Goal: Check status

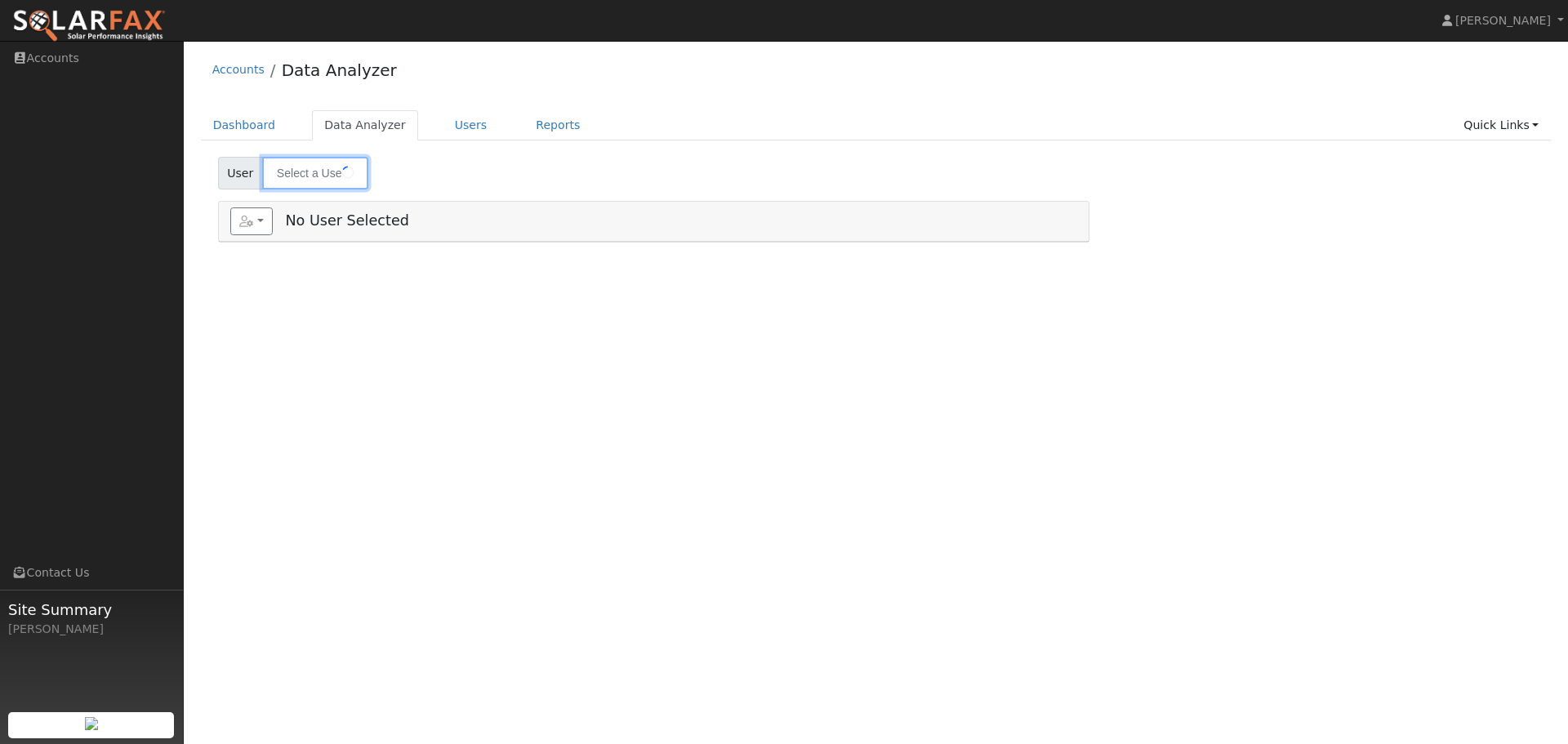
type input "[PERSON_NAME]"
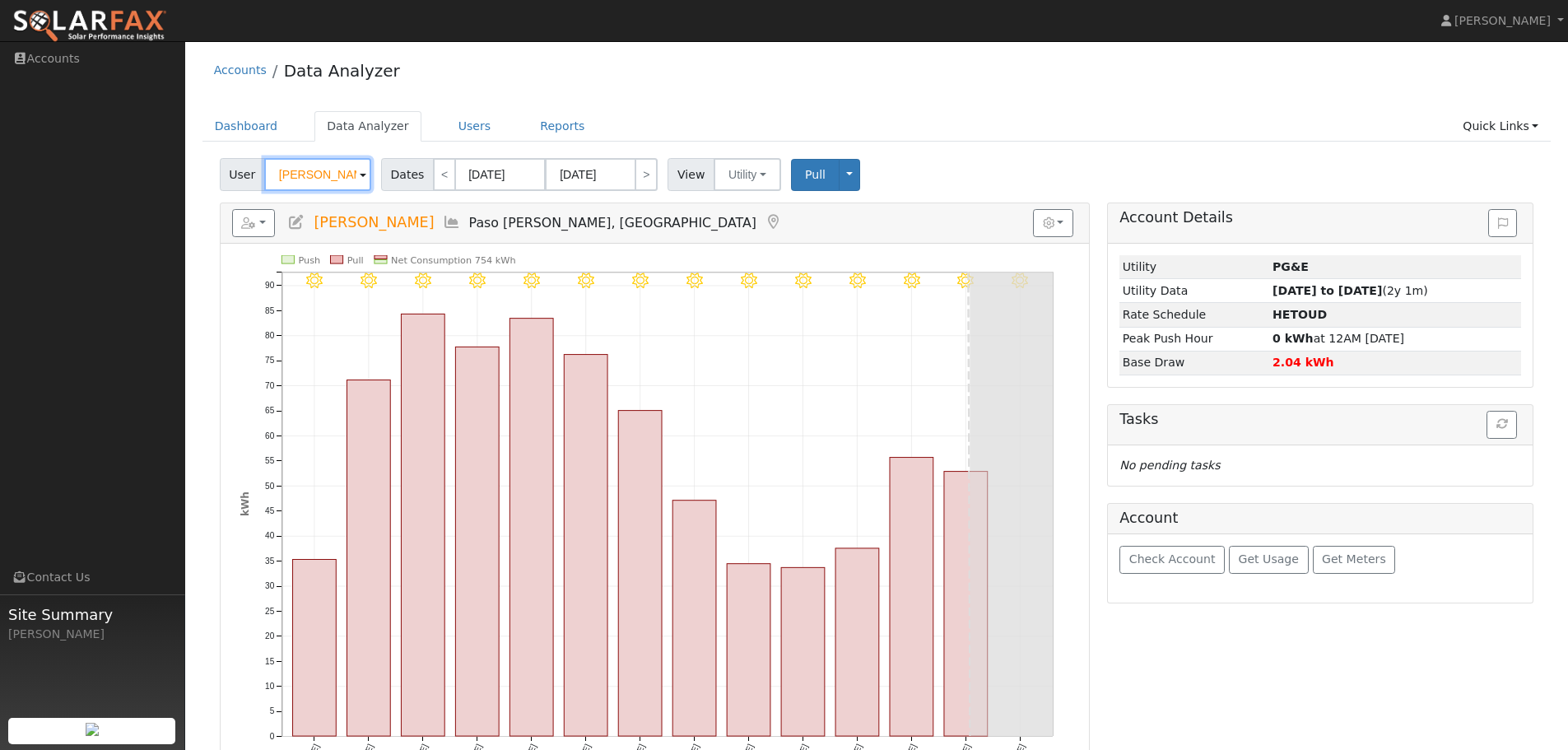
scroll to position [44, 0]
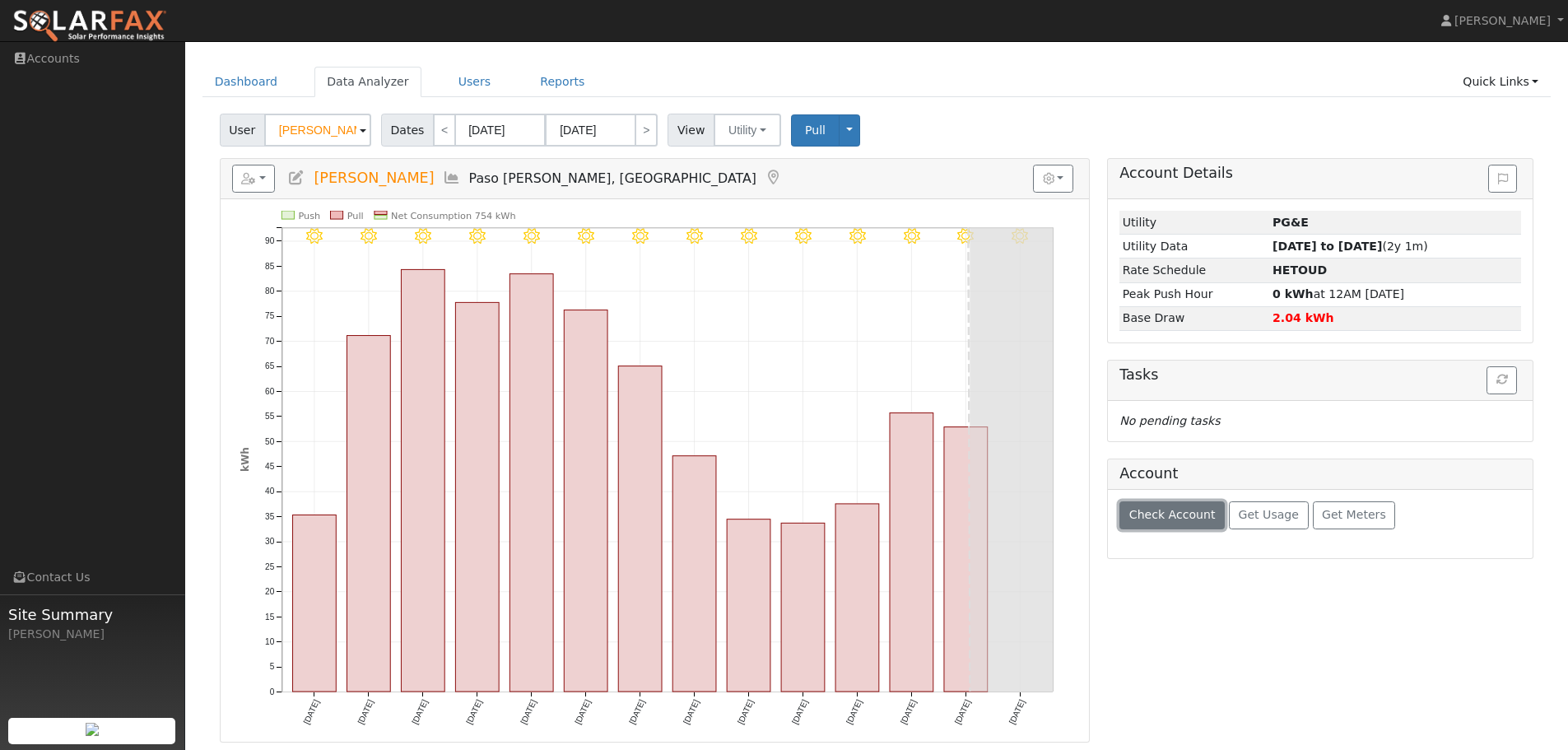
click at [1168, 518] on span "Check Account" at bounding box center [1173, 514] width 86 height 13
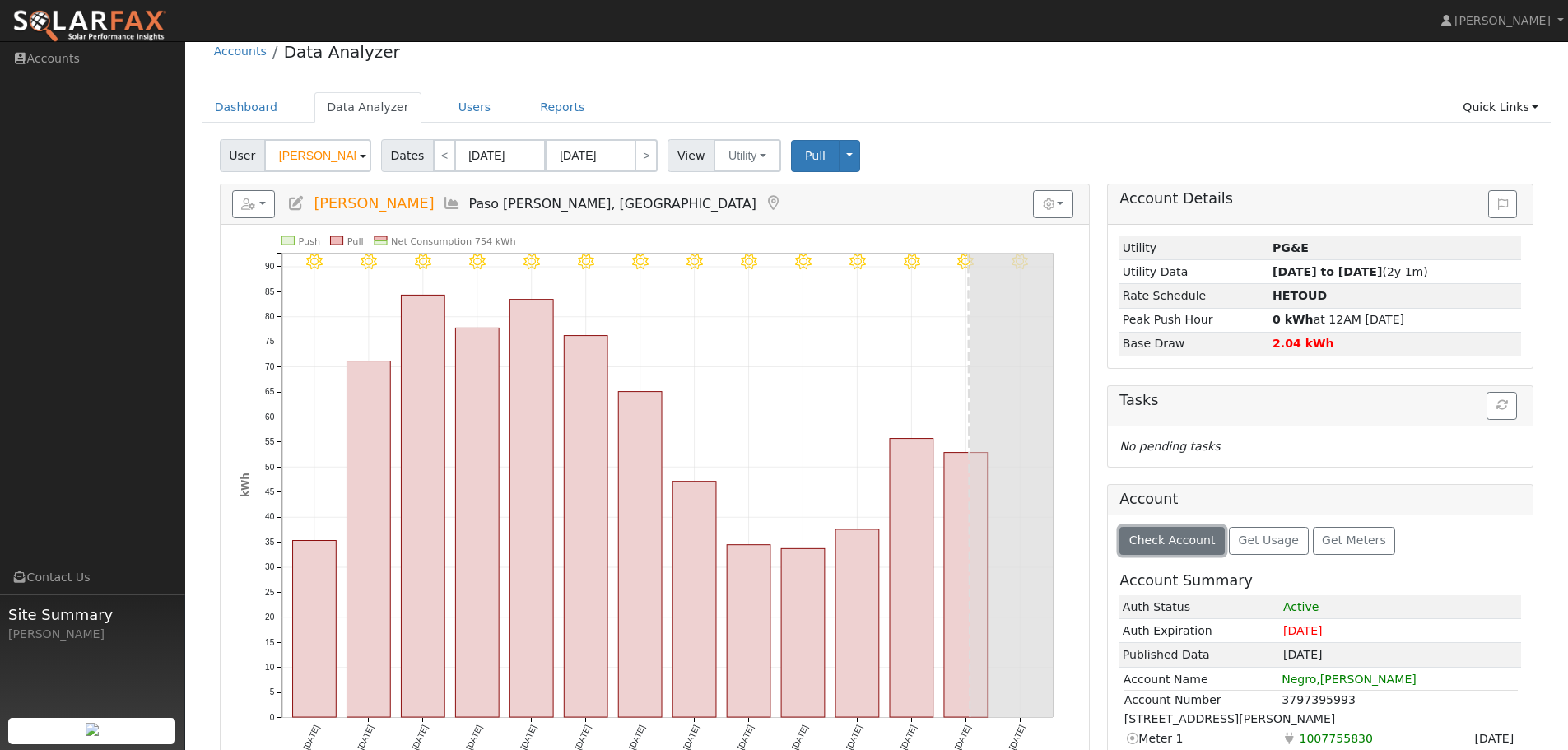
scroll to position [0, 0]
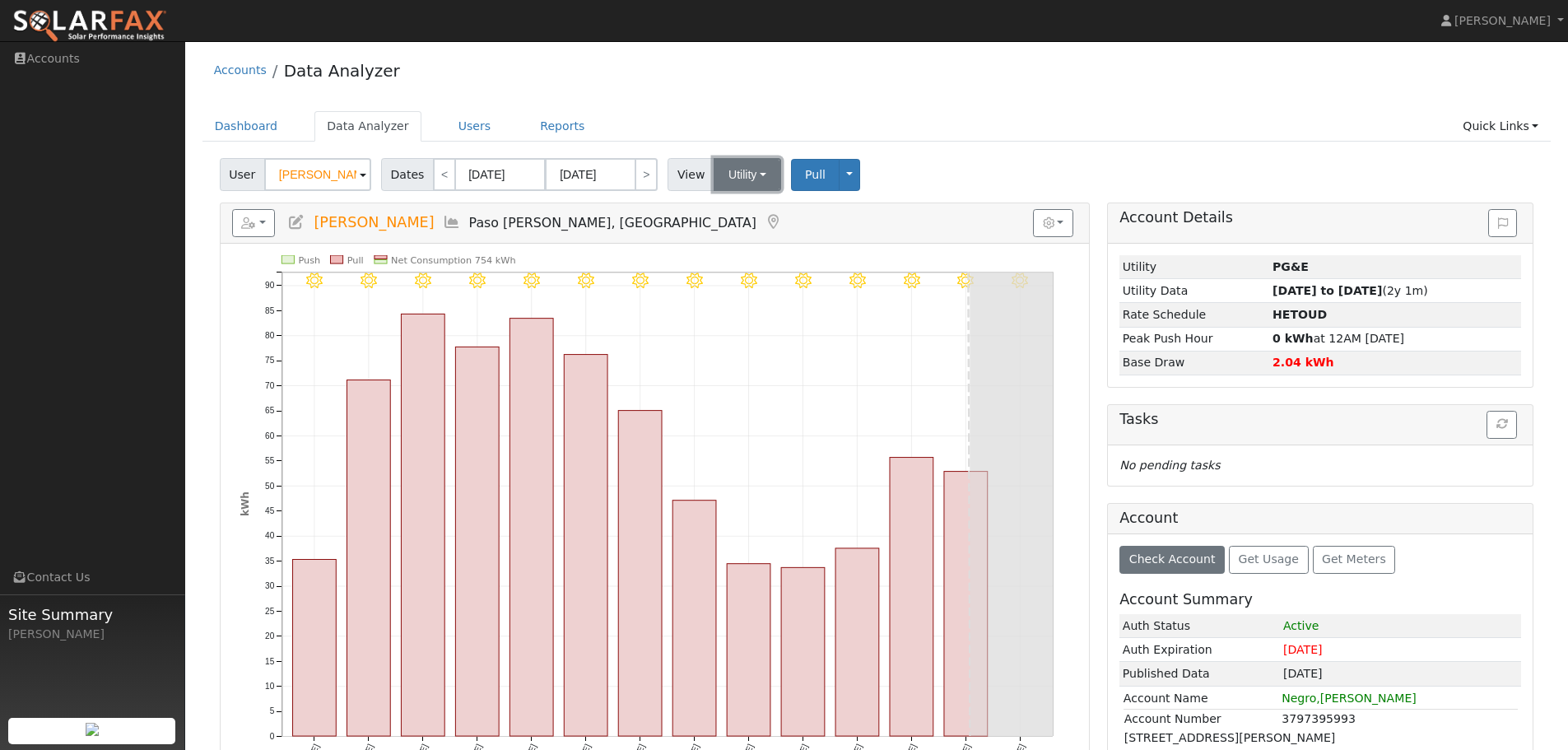
click at [745, 170] on button "Utility" at bounding box center [747, 173] width 68 height 33
click at [262, 220] on button "button" at bounding box center [254, 223] width 44 height 28
click at [960, 164] on div "User Lindsey Negro Account Default Account Default Account 1862 Southfork Place…" at bounding box center [876, 172] width 1320 height 39
click at [515, 173] on input "08/05/2025" at bounding box center [500, 173] width 91 height 33
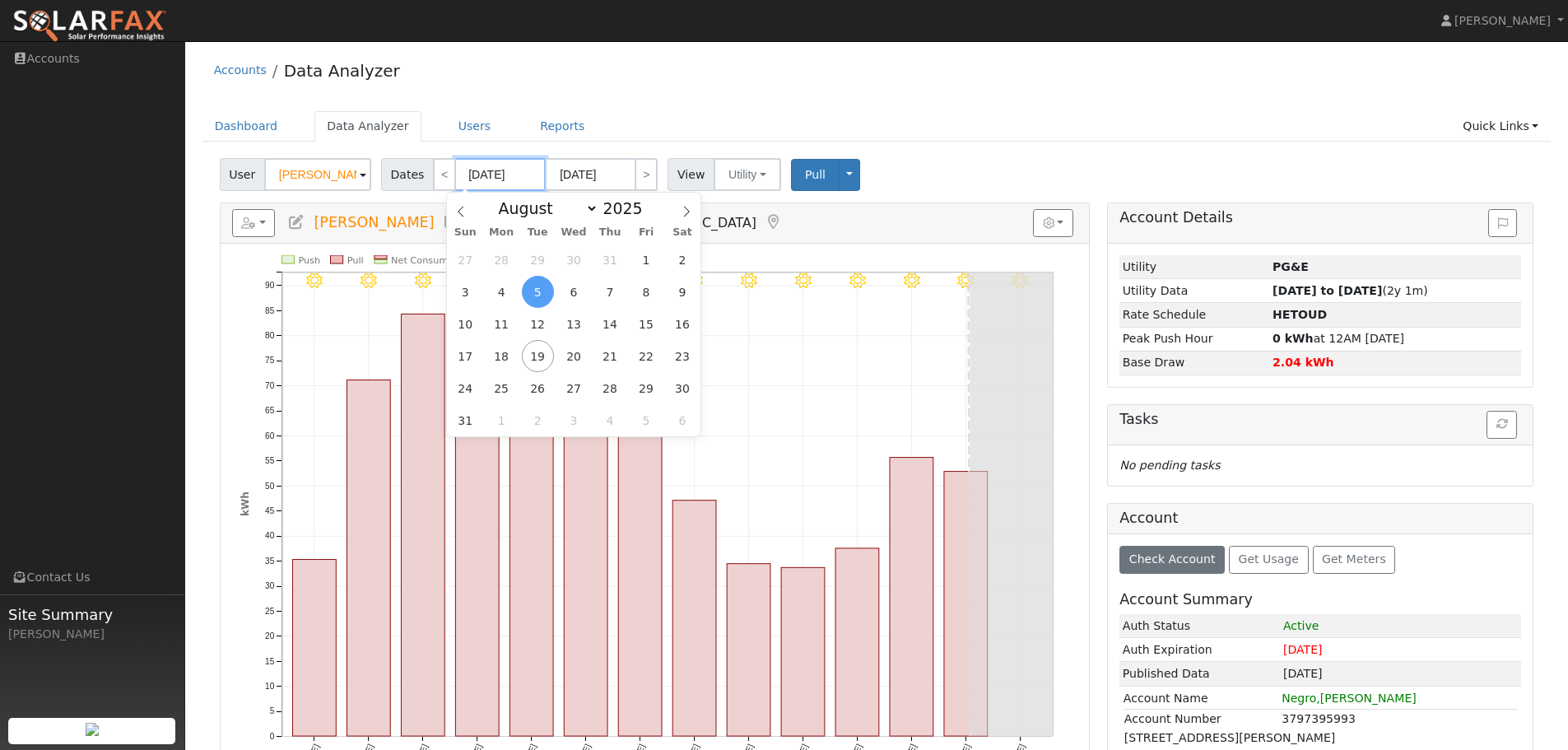
type input "08/18/0202"
type input "08/05/202"
type input "202"
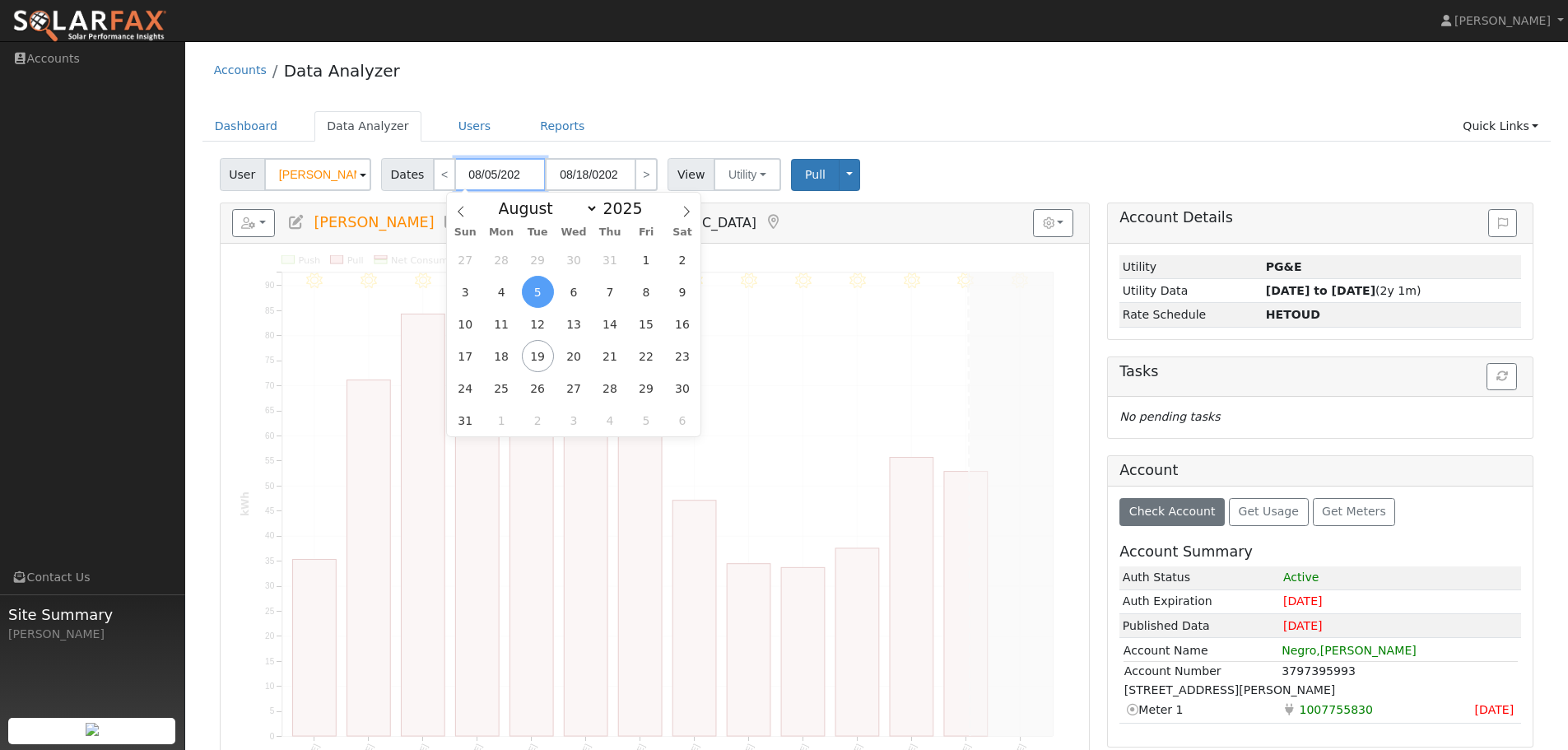
type input "08/18/2024"
type input "08/05/2024"
type input "2024"
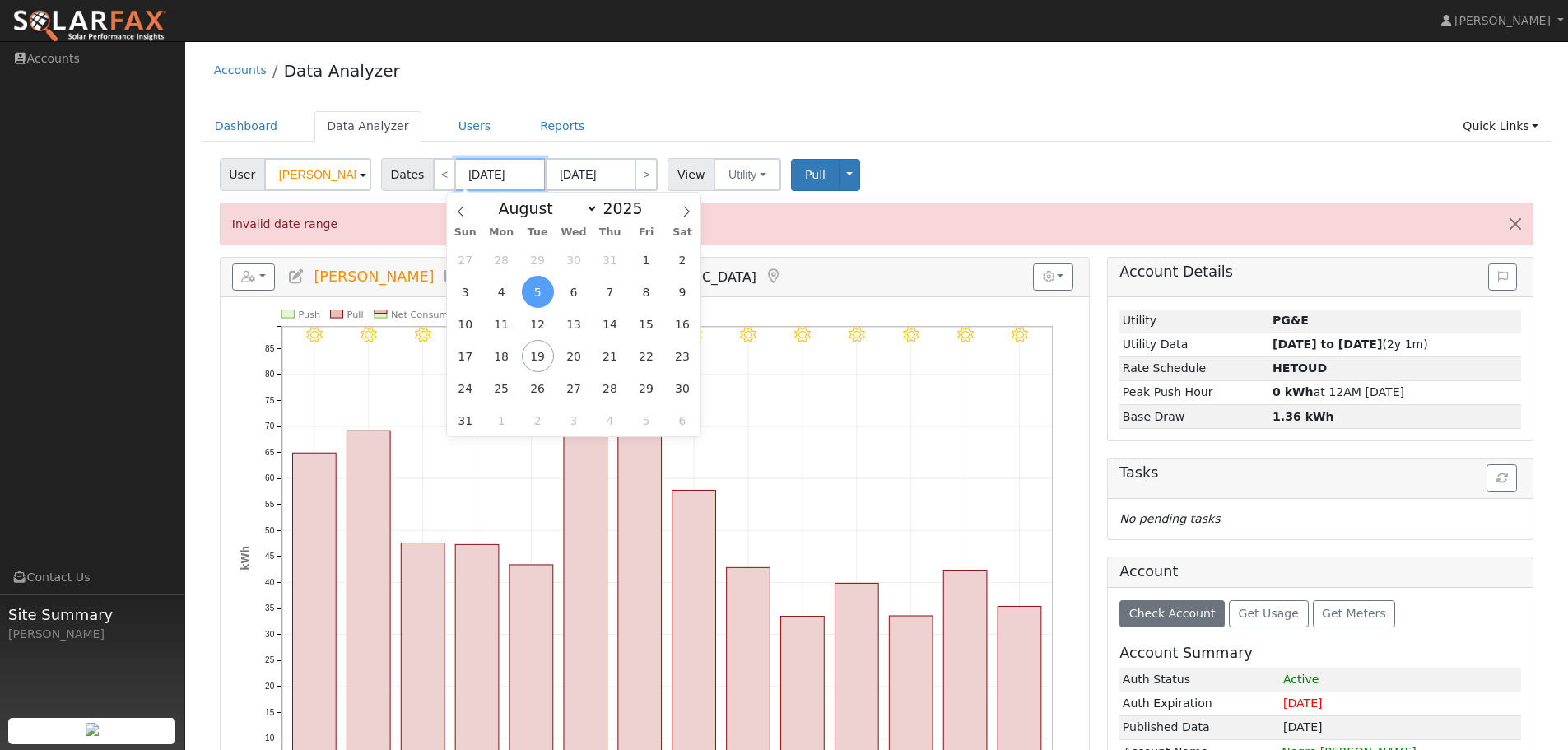
type input "08/05/2024"
click at [608, 177] on input "08/18/2024" at bounding box center [590, 173] width 91 height 33
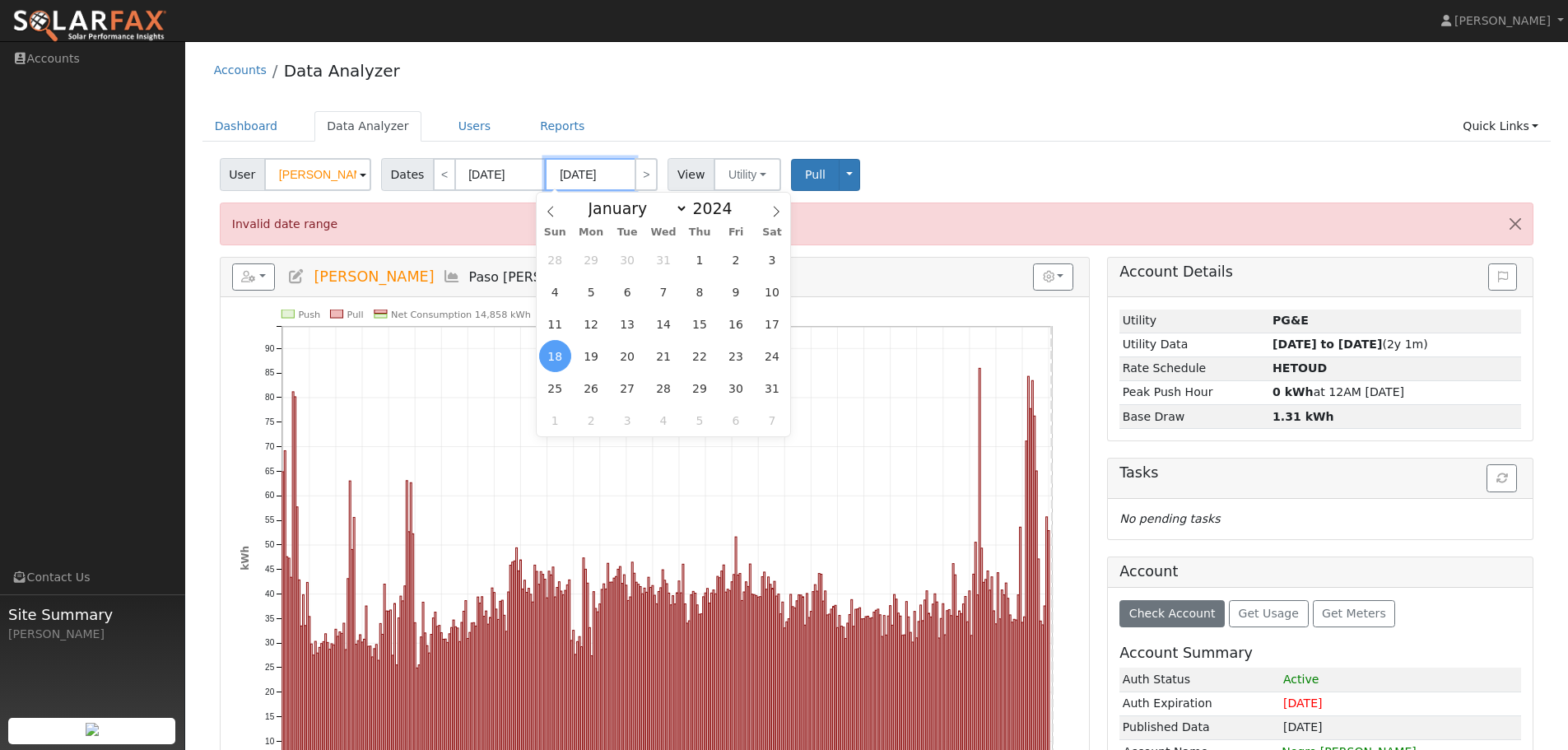
type input "08/18/2025"
click at [1000, 150] on div "Dashboard Data Analyzer Users Reports Quick Links Quick Add Quick Connect Run a…" at bounding box center [877, 134] width 1349 height 47
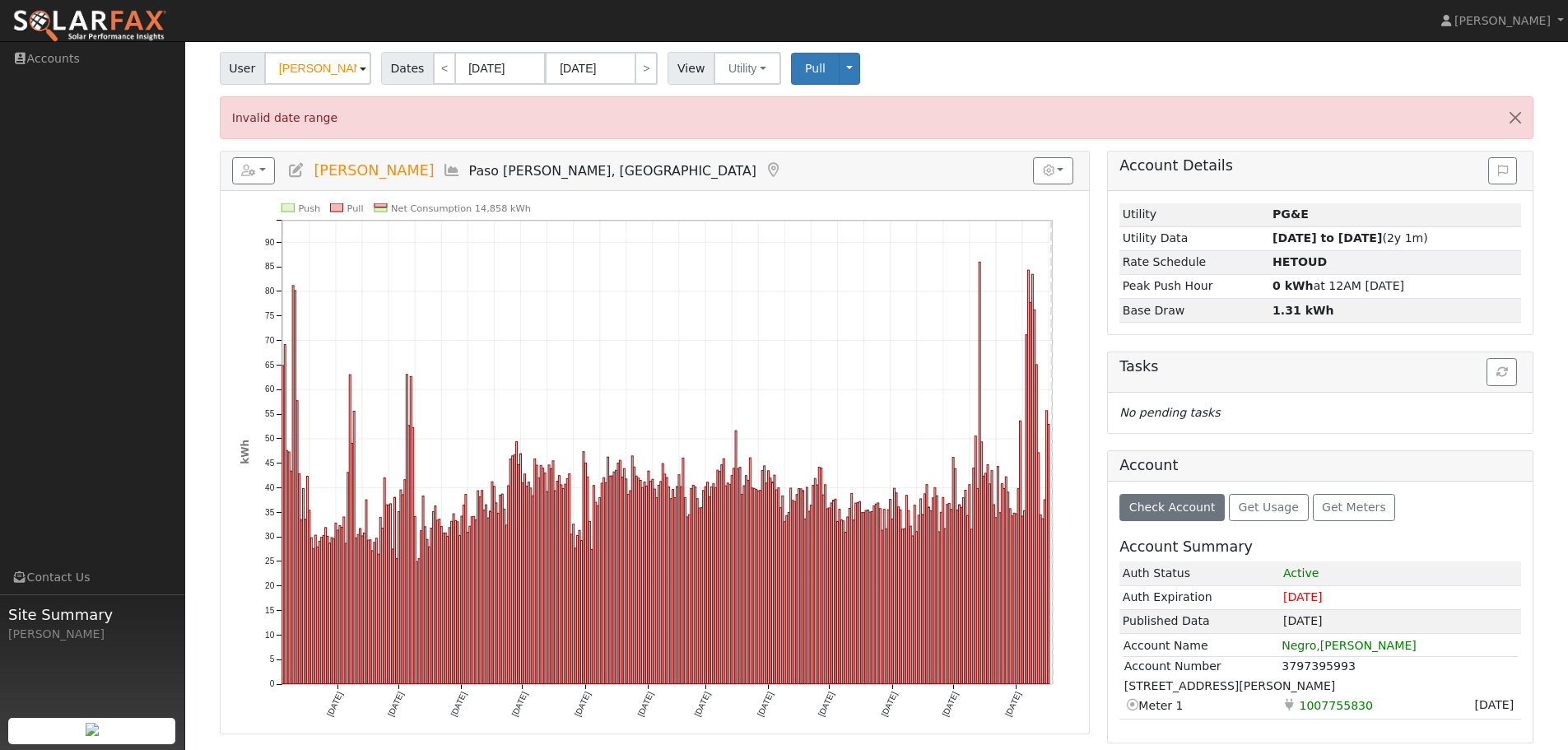
scroll to position [108, 0]
